Goal: Task Accomplishment & Management: Use online tool/utility

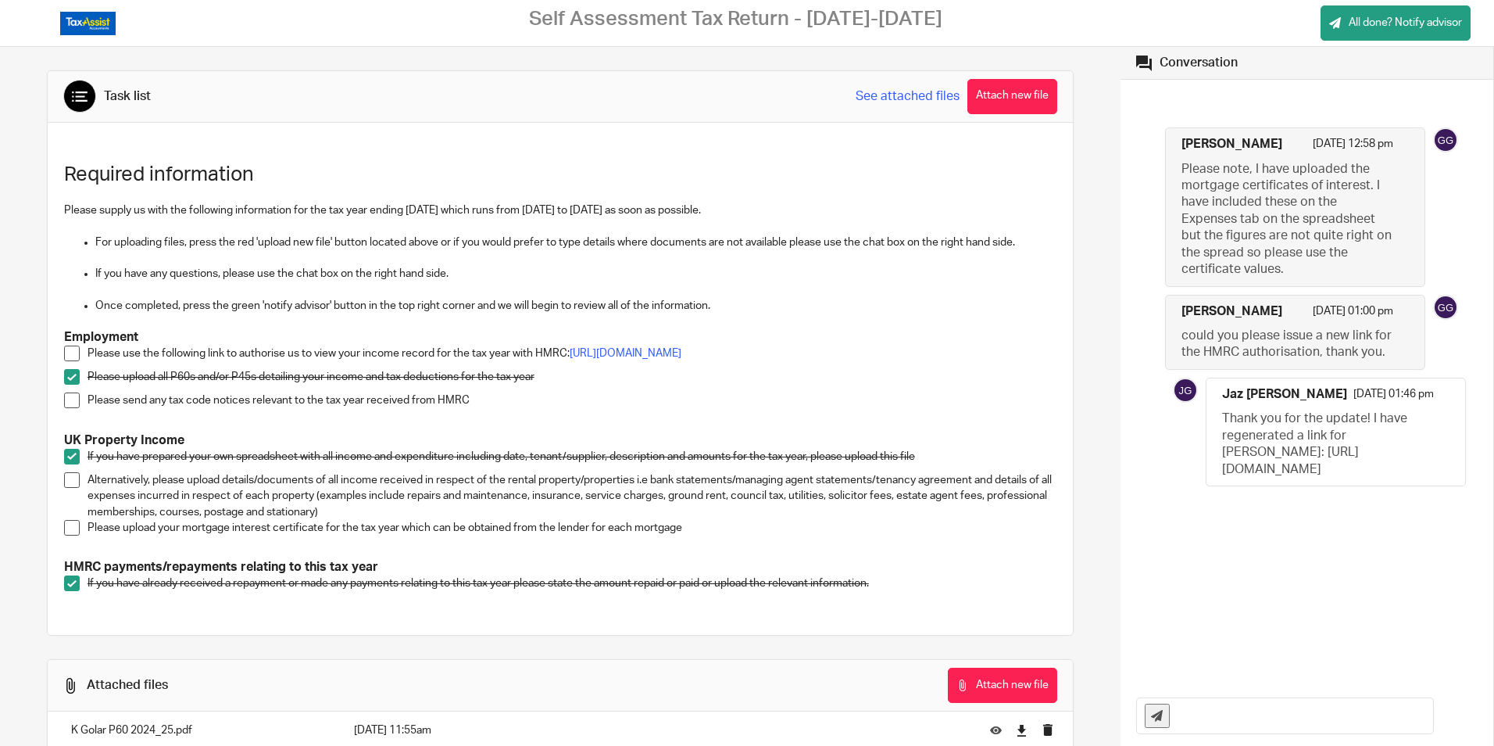
drag, startPoint x: 1211, startPoint y: 470, endPoint x: 1260, endPoint y: 549, distance: 92.6
click at [1260, 485] on div "Jaz Grewal 24 Sep 2025 01:46 pm Thank you for the update! I have regenerated a …" at bounding box center [1336, 431] width 259 height 107
click at [70, 354] on span at bounding box center [72, 353] width 16 height 16
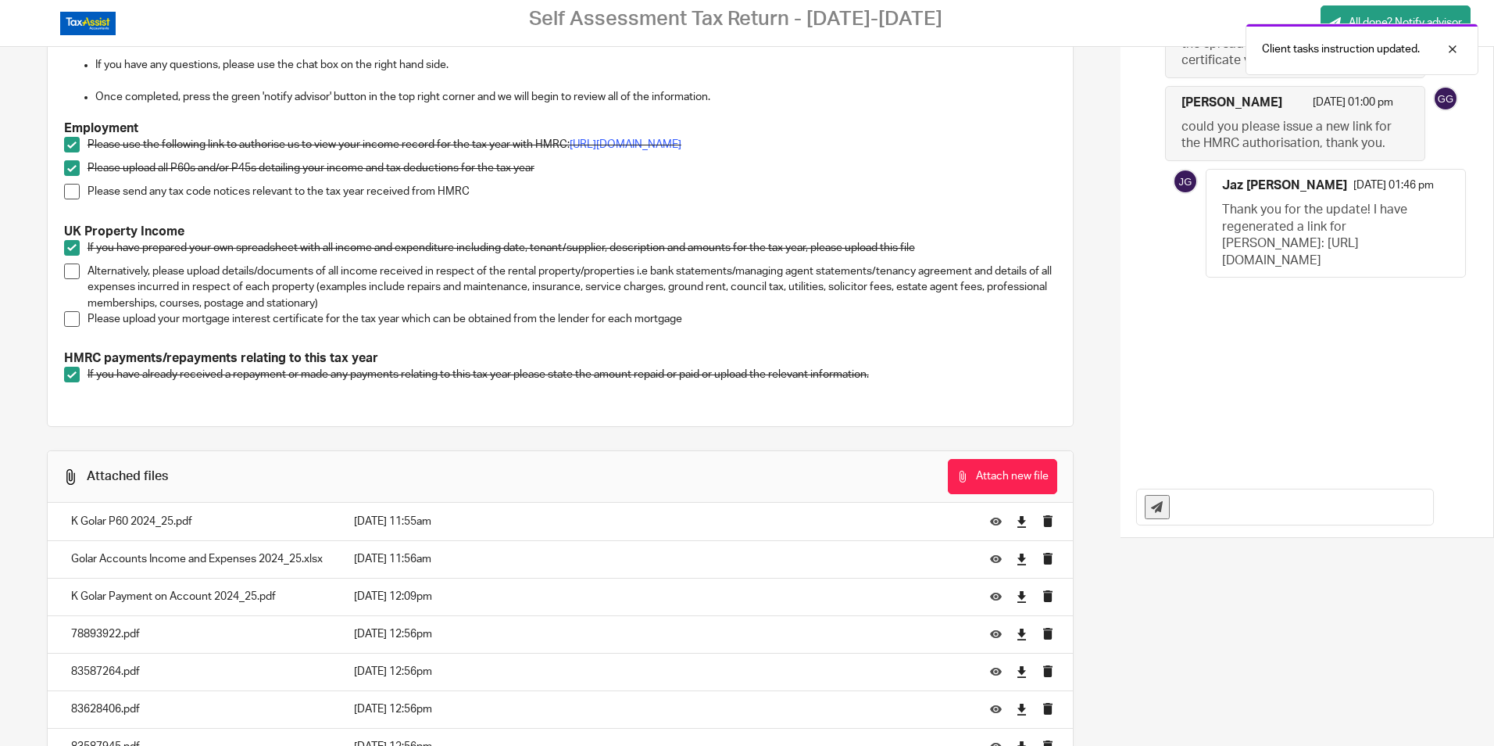
scroll to position [292, 0]
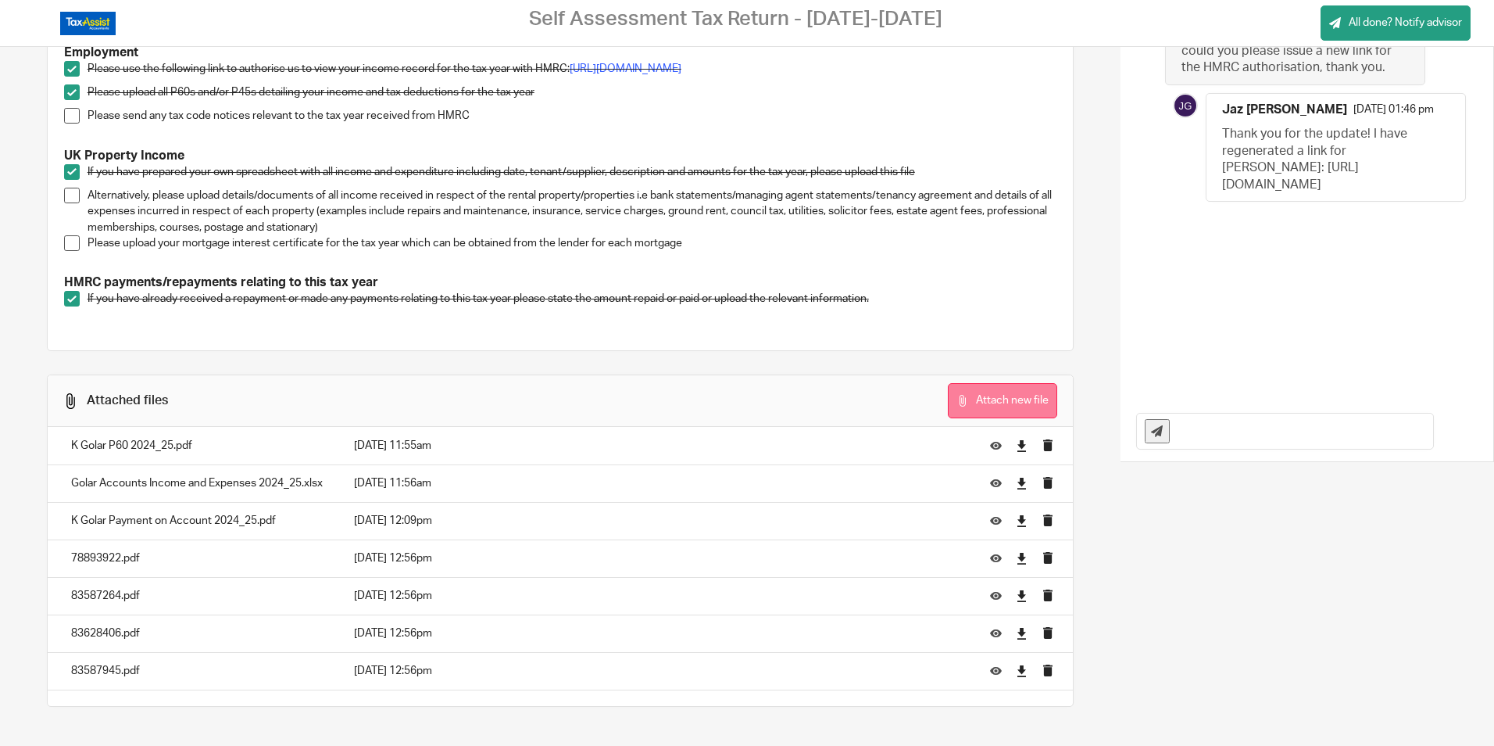
click at [970, 399] on button "Attach new file" at bounding box center [1002, 400] width 109 height 35
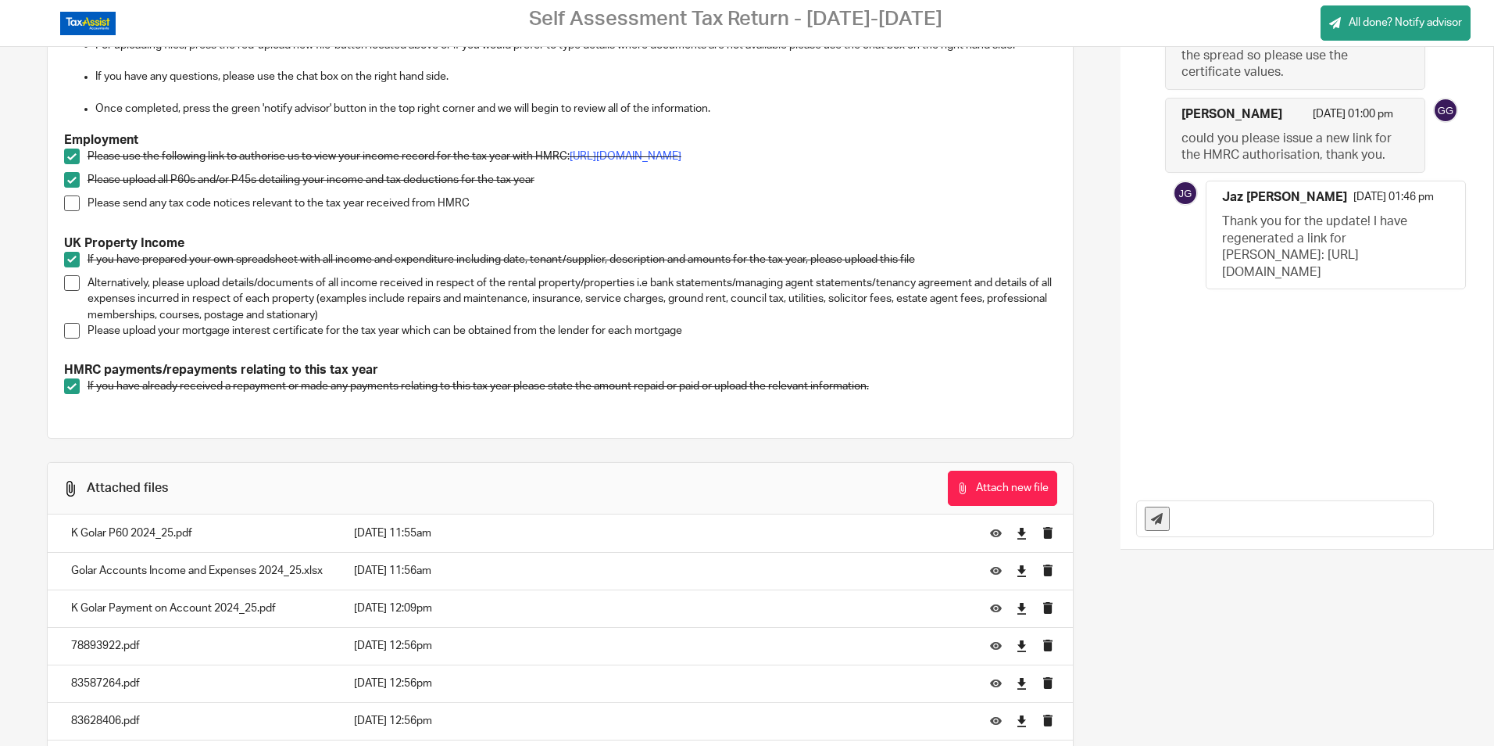
scroll to position [330, 0]
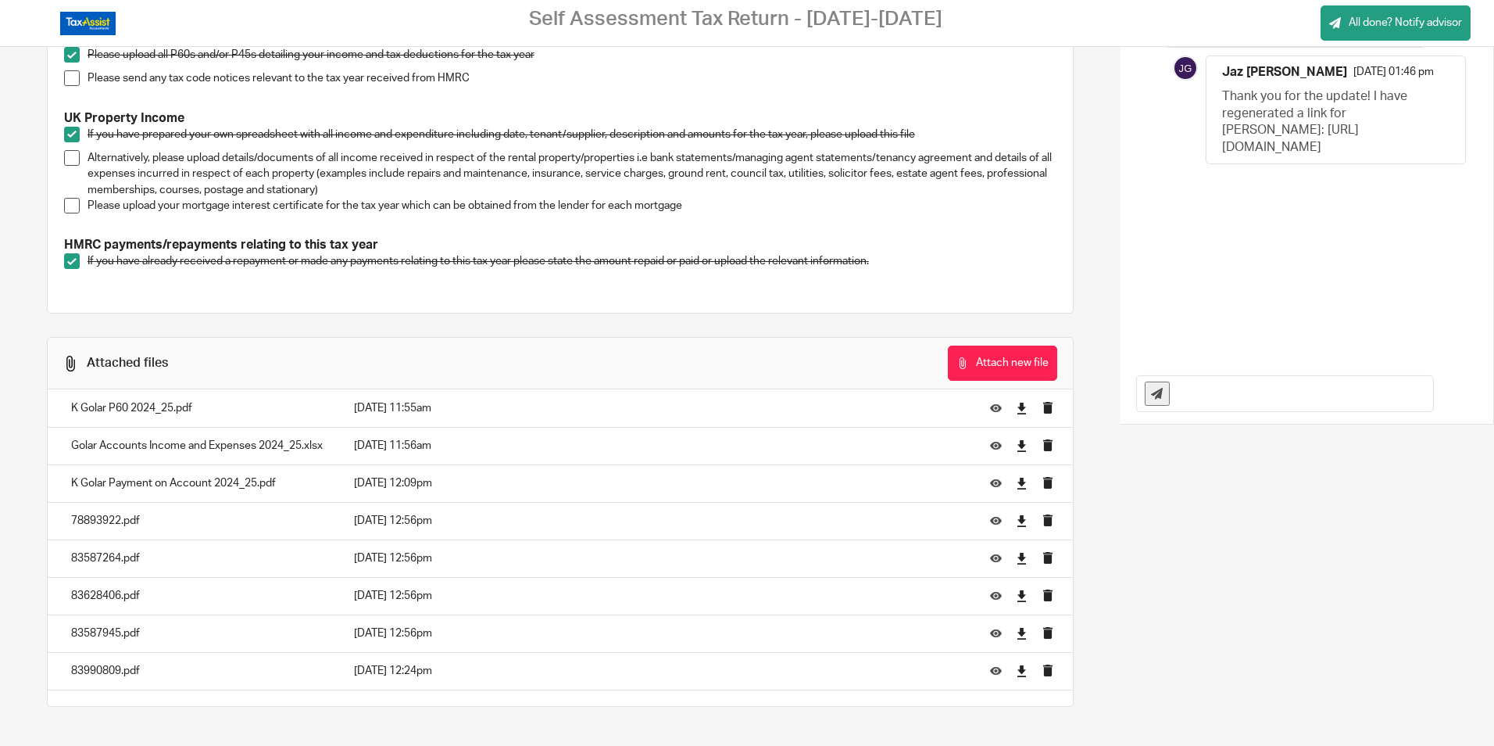
click at [1212, 377] on input "text" at bounding box center [1306, 393] width 256 height 35
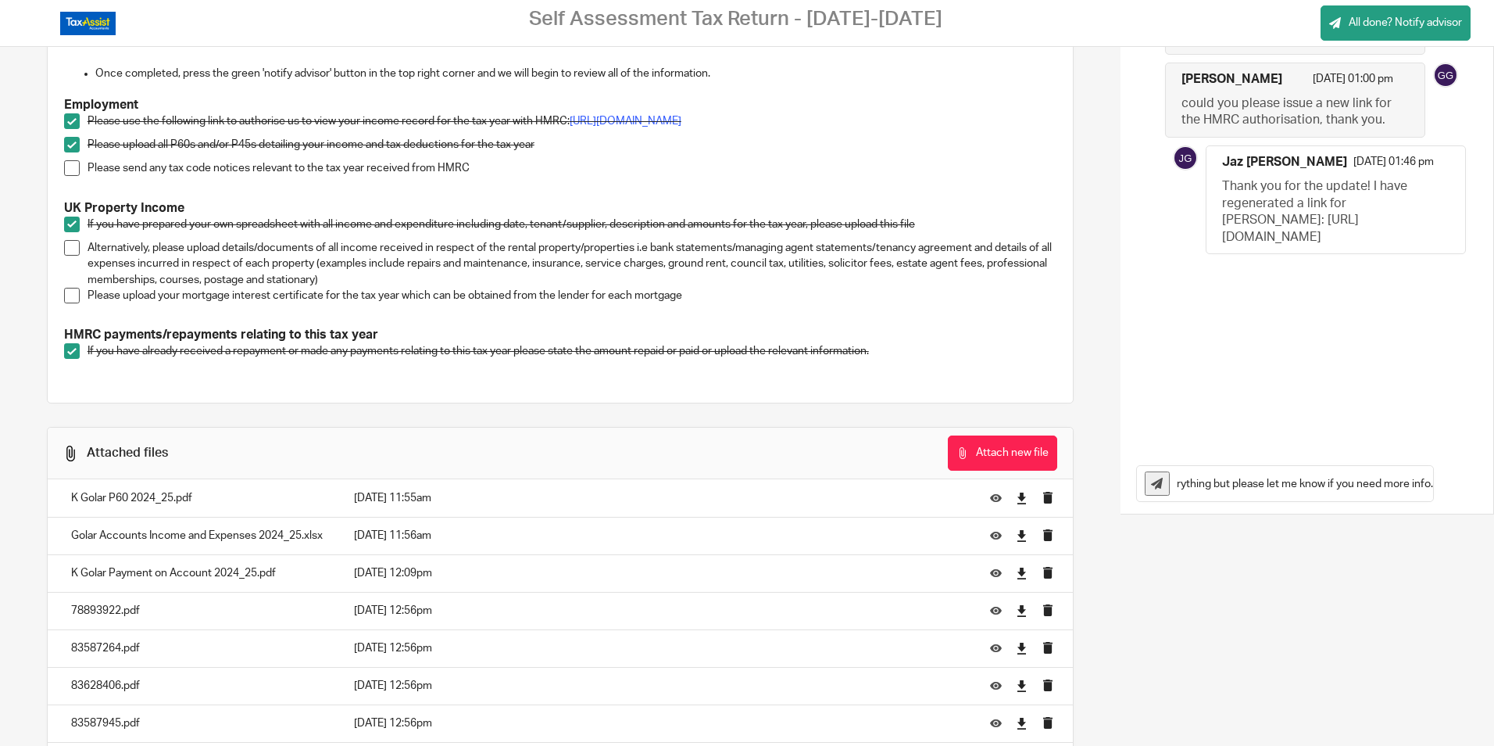
scroll to position [0, 435]
type input "All done. The mortgage certificates of interest are all loaded now too. I belie…"
click at [1151, 480] on icon at bounding box center [1157, 483] width 12 height 12
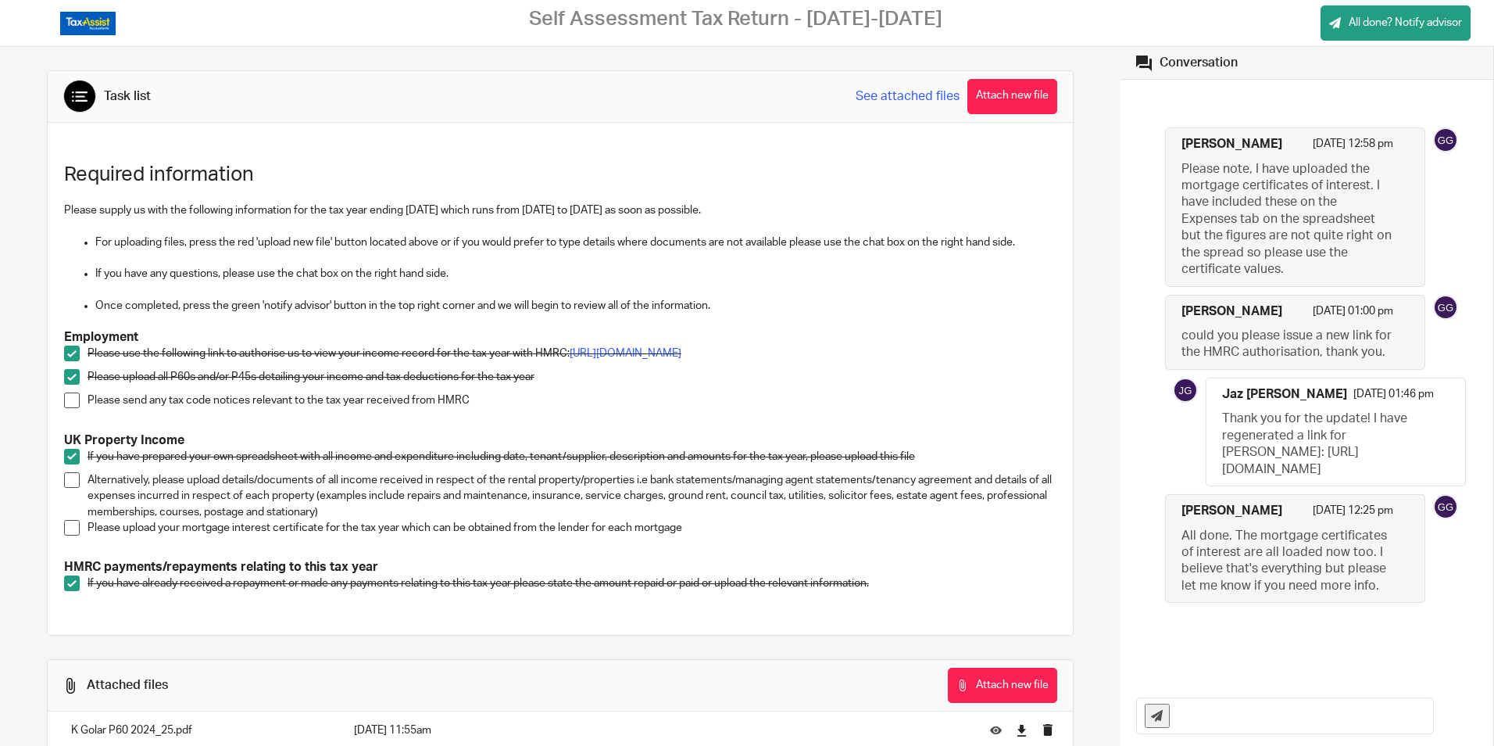
click at [75, 535] on span at bounding box center [72, 528] width 16 height 16
click at [1457, 49] on div at bounding box center [1441, 49] width 42 height 19
click at [1385, 17] on span "All done? Notify advisor" at bounding box center [1405, 23] width 113 height 16
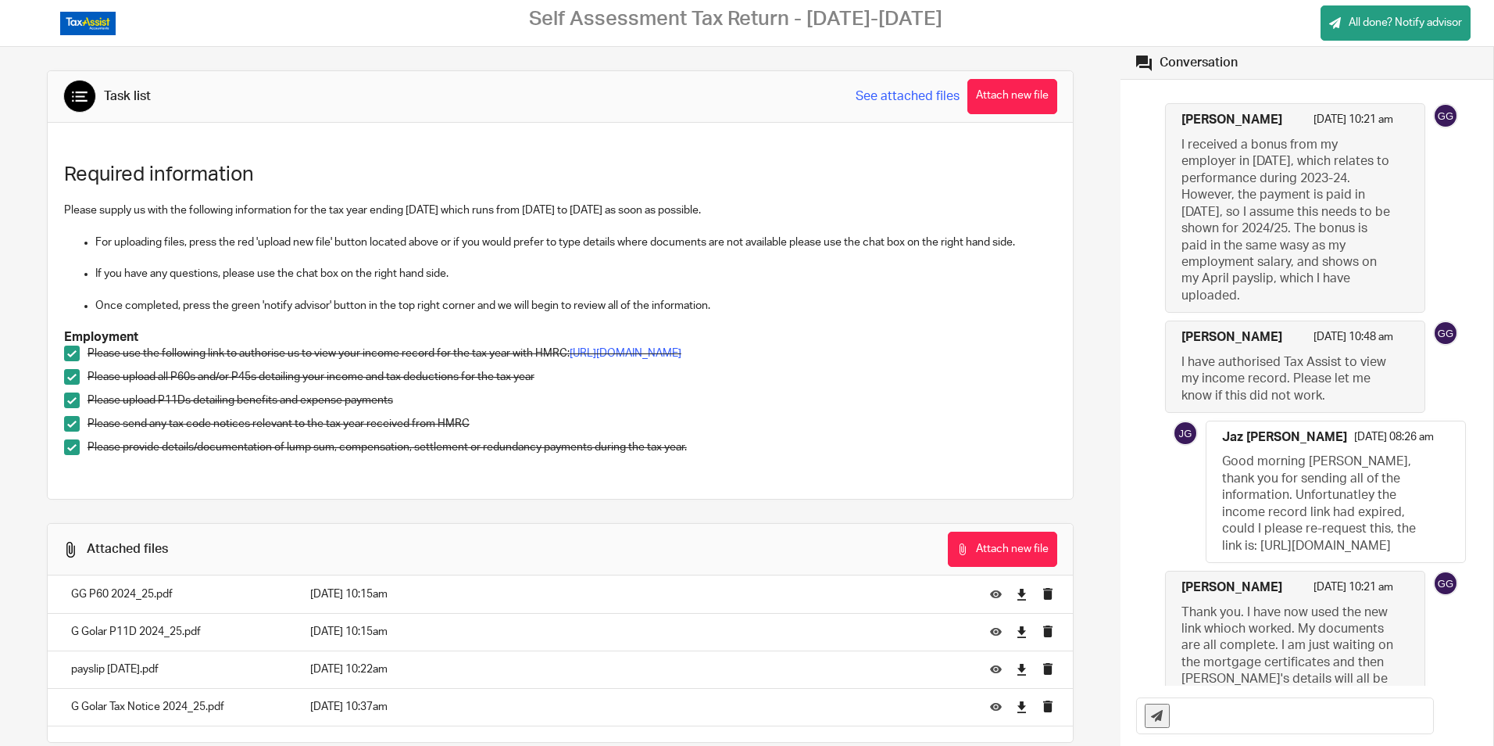
scroll to position [227, 0]
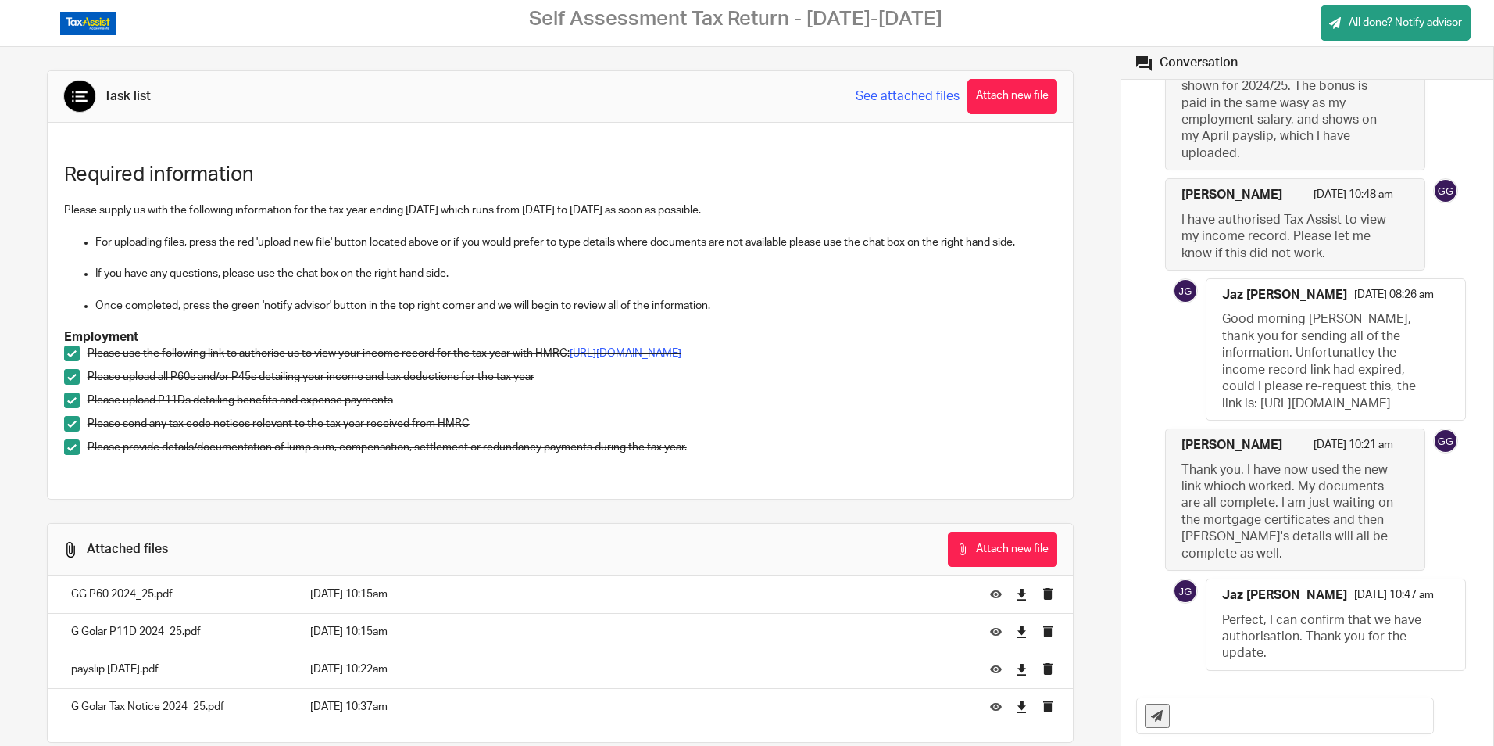
click at [1214, 710] on input "text" at bounding box center [1306, 715] width 256 height 35
click at [1375, 30] on span "All done? Notify advisor" at bounding box center [1405, 23] width 113 height 16
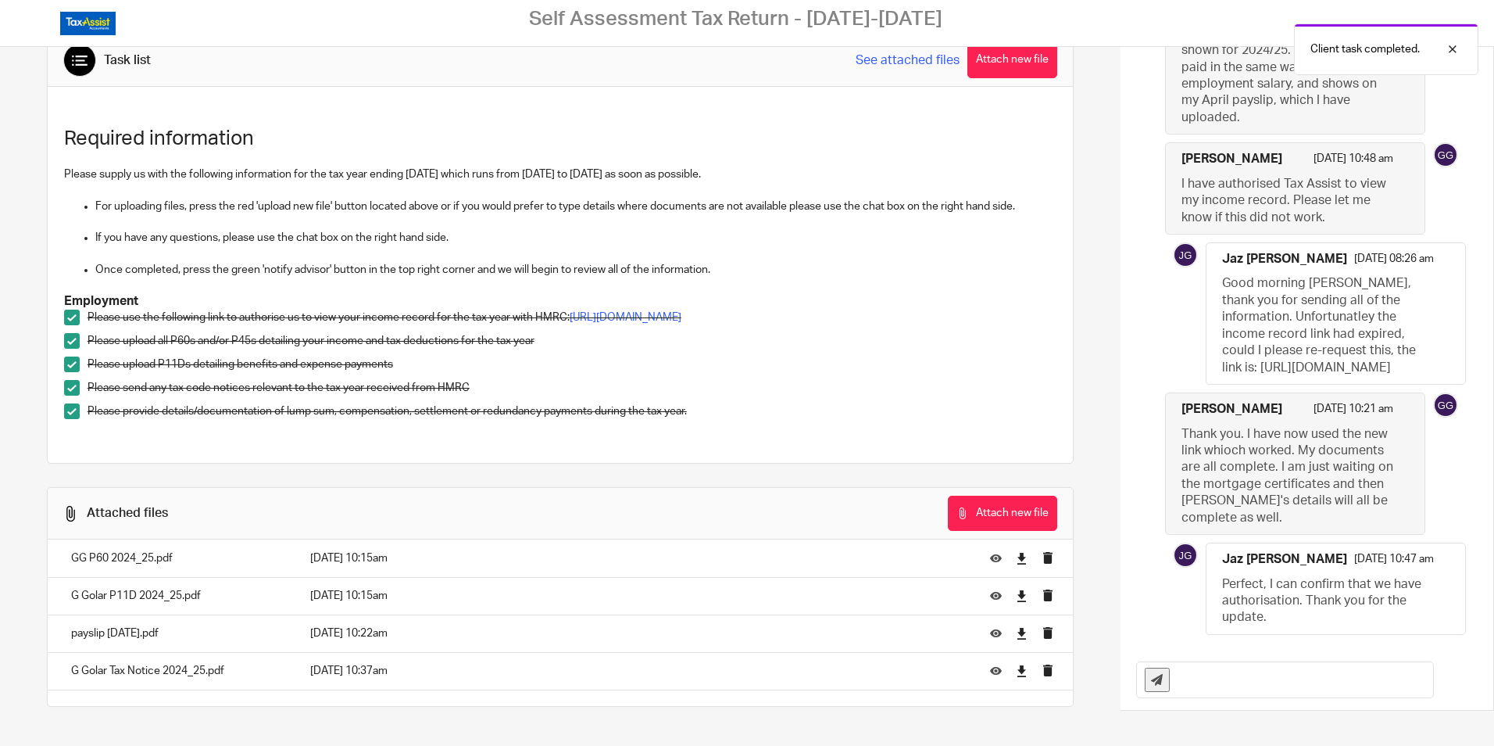
scroll to position [0, 0]
